Goal: Check status: Check status

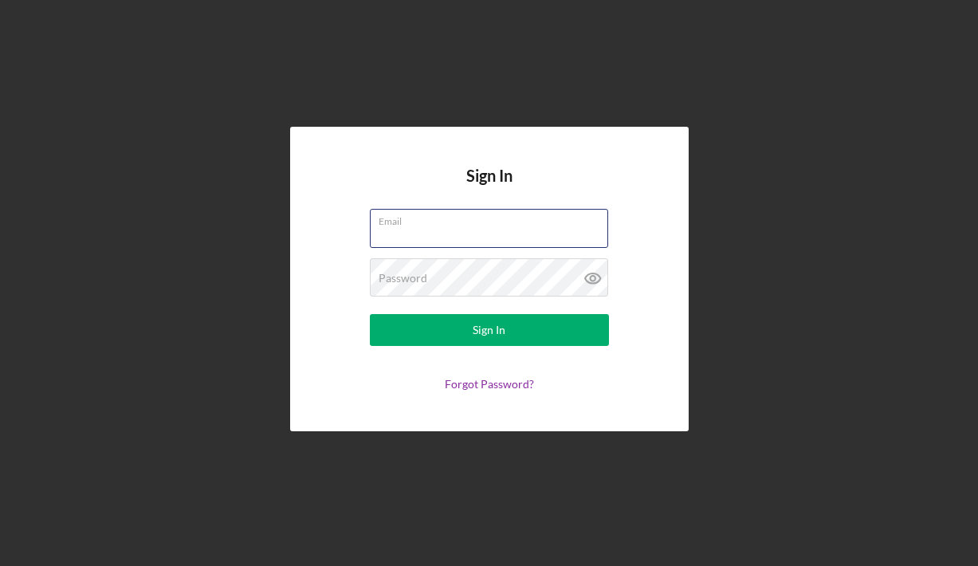
type input "[EMAIL_ADDRESS][DOMAIN_NAME]"
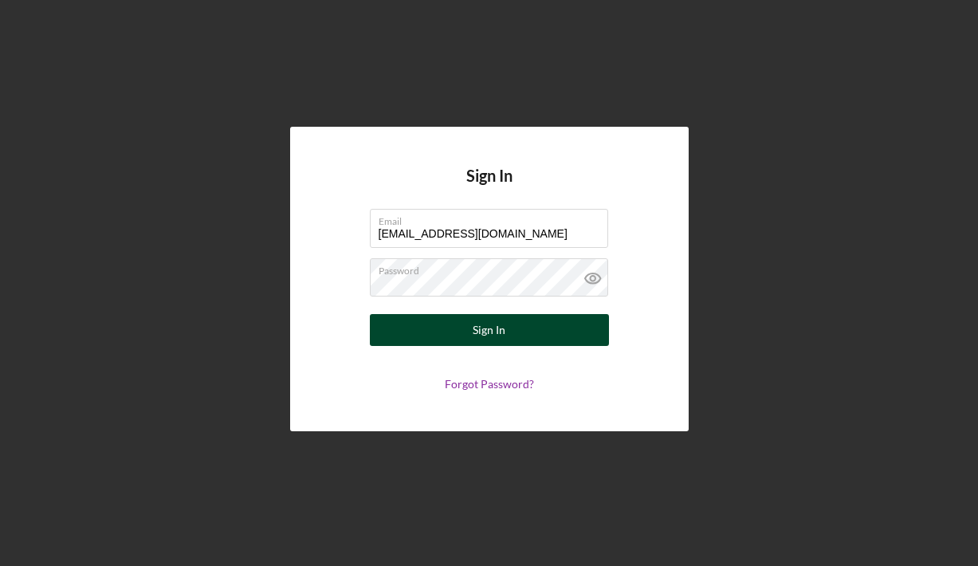
click at [465, 339] on button "Sign In" at bounding box center [489, 330] width 239 height 32
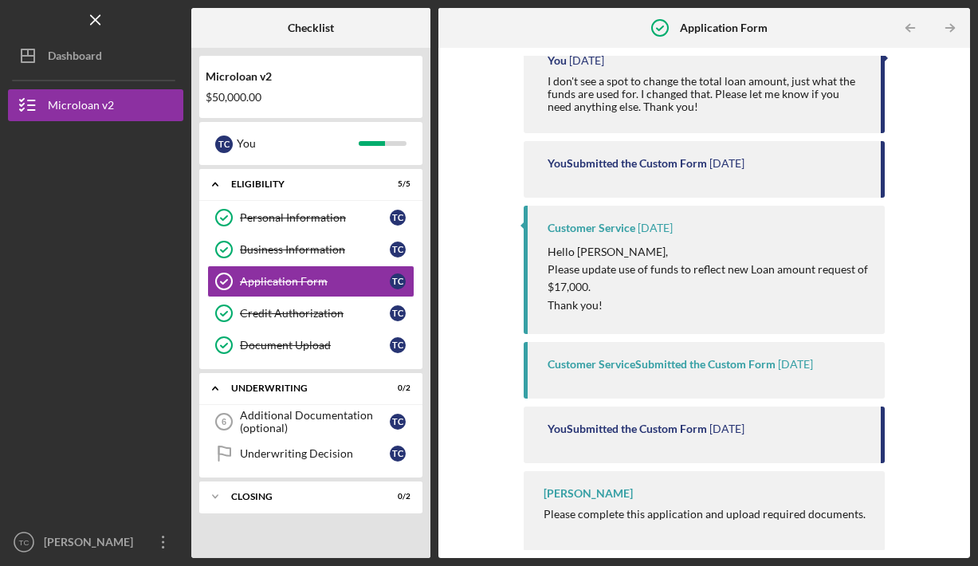
scroll to position [260, 0]
click at [293, 453] on div "Underwriting Decision" at bounding box center [315, 453] width 150 height 13
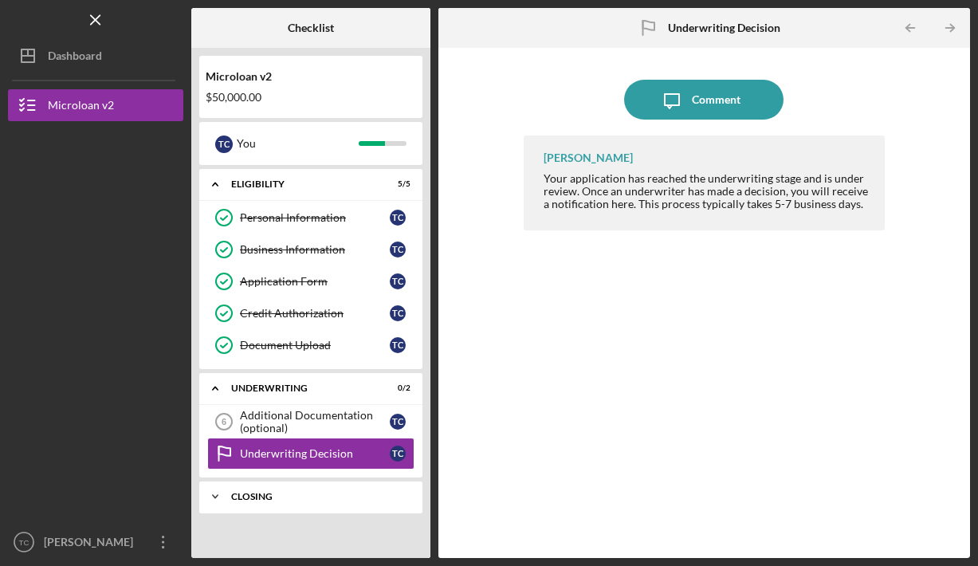
click at [268, 500] on div "Closing" at bounding box center [316, 497] width 171 height 10
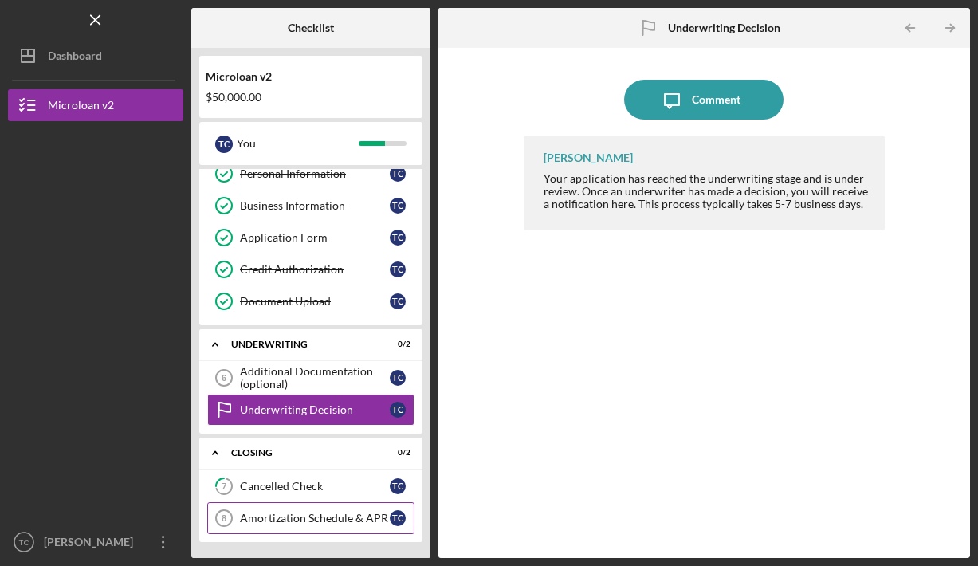
scroll to position [44, 0]
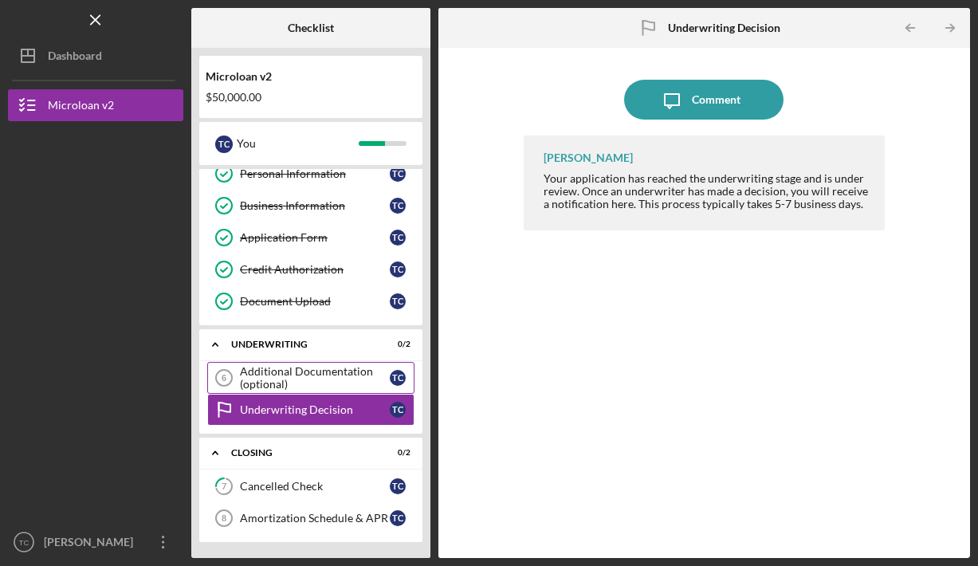
click at [298, 381] on div "Additional Documentation (optional)" at bounding box center [315, 377] width 150 height 25
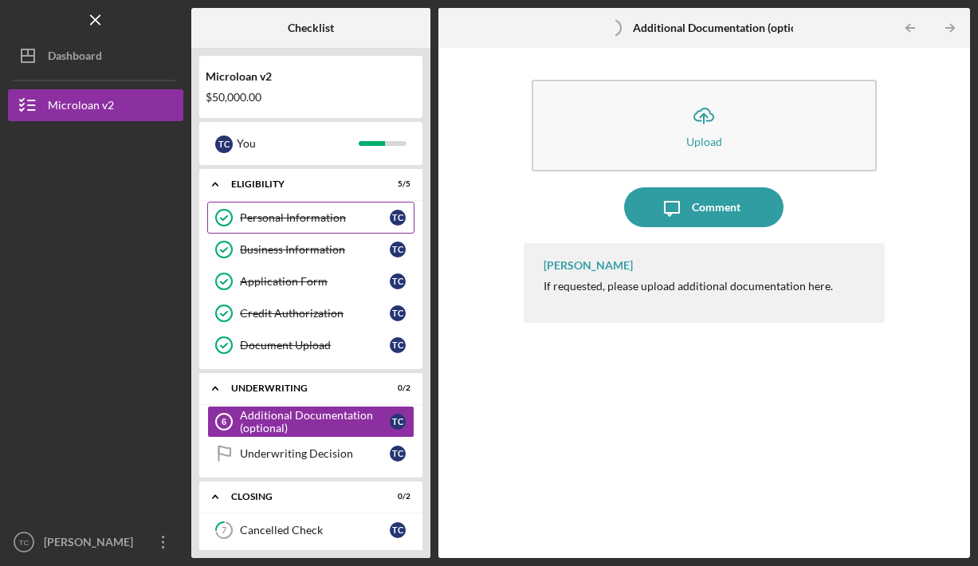
click at [307, 217] on div "Personal Information" at bounding box center [315, 217] width 150 height 13
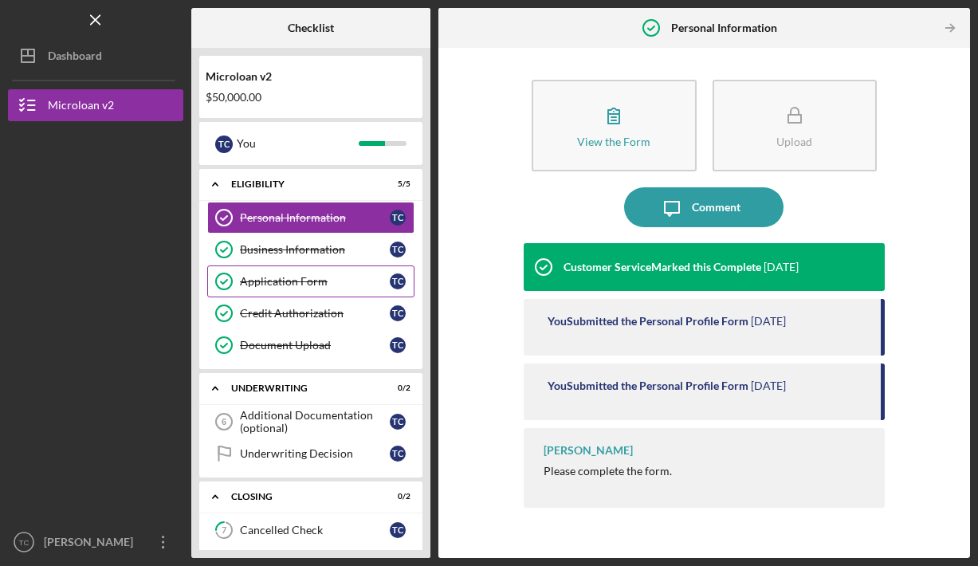
click at [291, 278] on div "Application Form" at bounding box center [315, 281] width 150 height 13
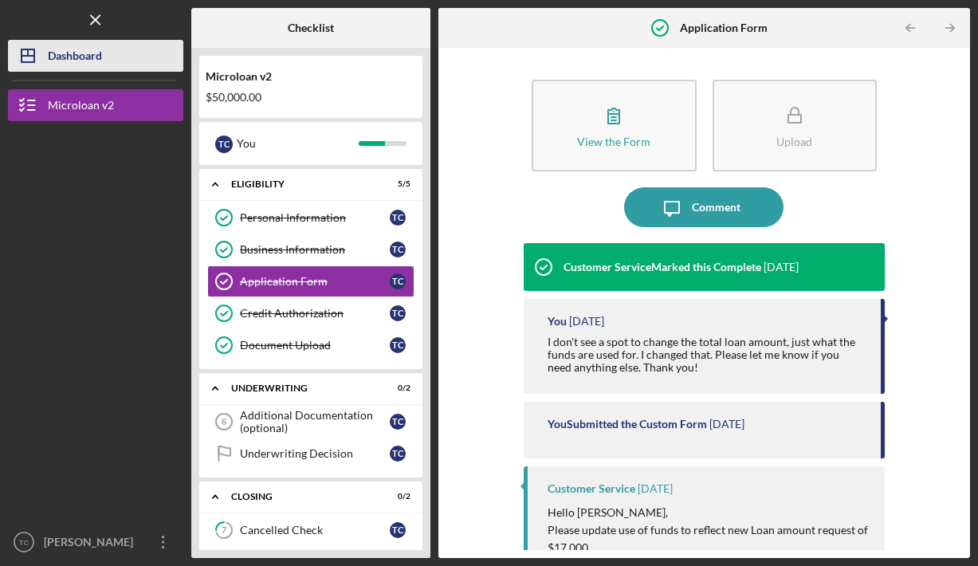
click at [94, 64] on div "Dashboard" at bounding box center [75, 58] width 54 height 36
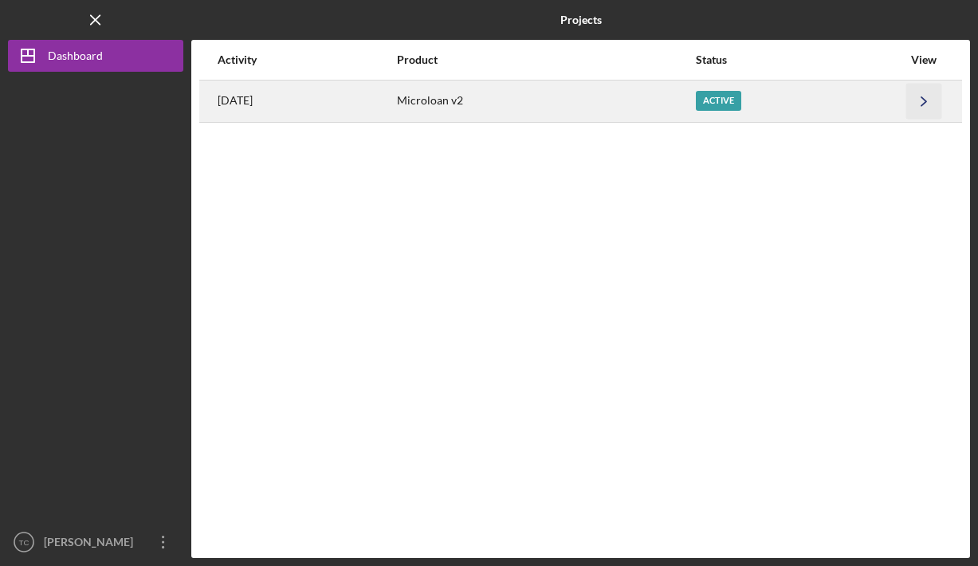
click at [918, 97] on icon "Icon/Navigate" at bounding box center [924, 101] width 36 height 36
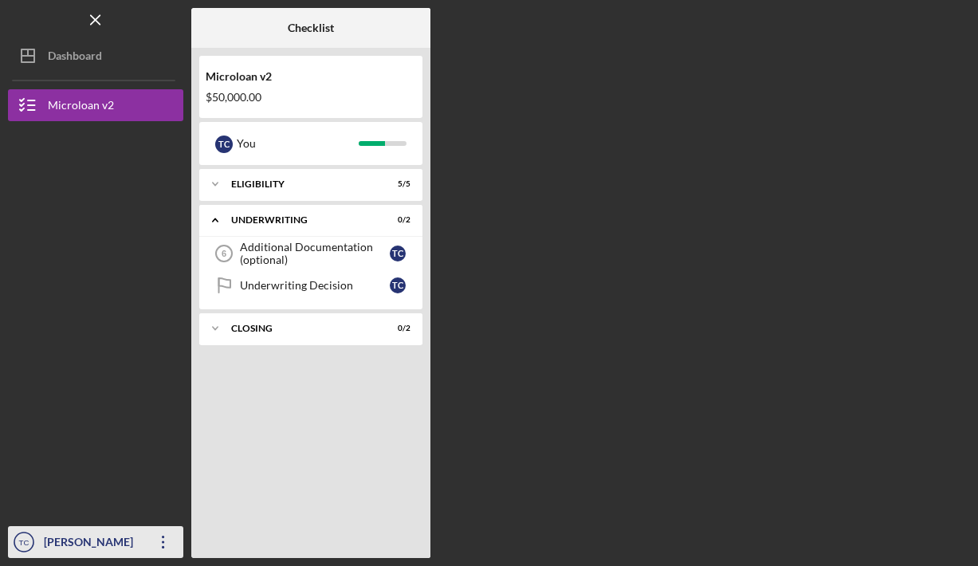
click at [97, 539] on div "[PERSON_NAME]" at bounding box center [92, 544] width 104 height 36
